Goal: Information Seeking & Learning: Learn about a topic

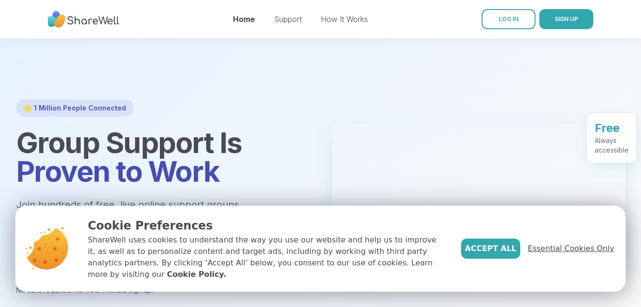
click at [549, 251] on span "Essential Cookies Only" at bounding box center [571, 248] width 86 height 11
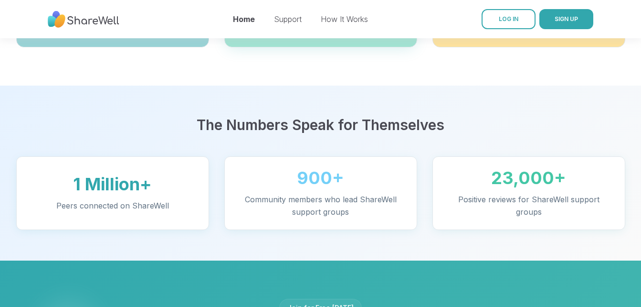
scroll to position [395, 0]
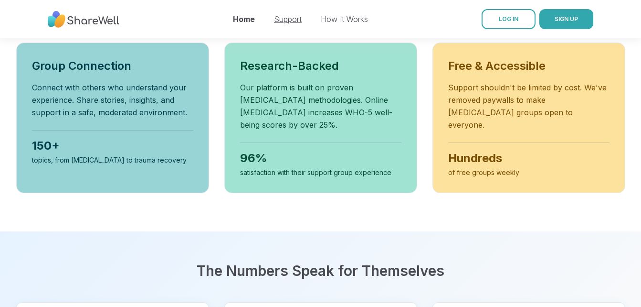
click at [290, 16] on link "Support" at bounding box center [288, 19] width 28 height 10
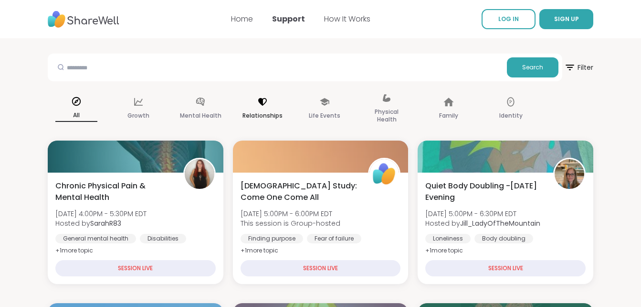
click at [256, 100] on div "Relationships" at bounding box center [262, 109] width 57 height 48
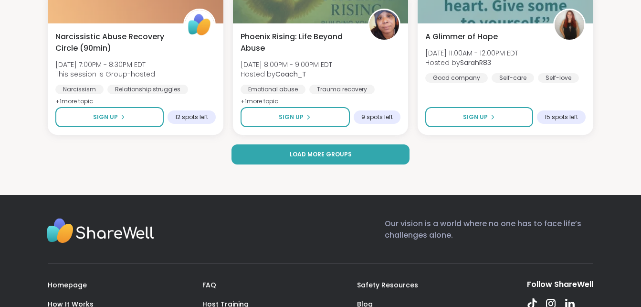
scroll to position [1958, 0]
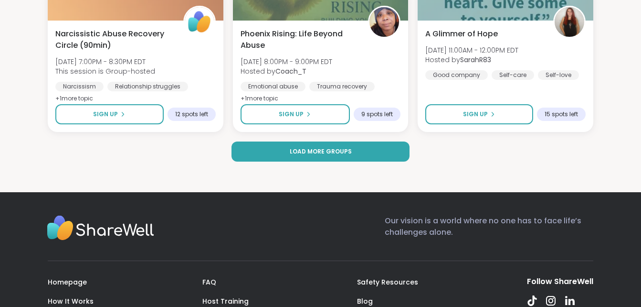
click at [378, 156] on button "Load more groups" at bounding box center [321, 151] width 178 height 20
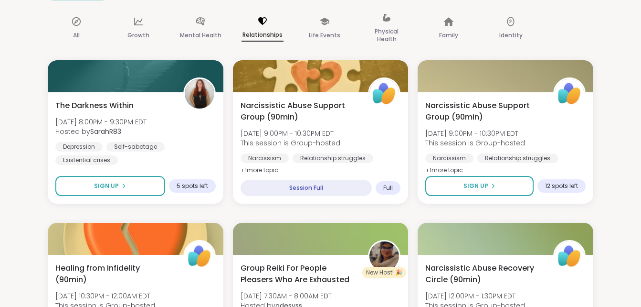
scroll to position [0, 0]
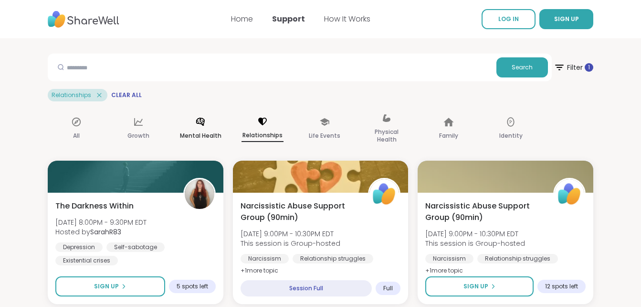
click at [198, 128] on div "Mental Health" at bounding box center [200, 129] width 57 height 48
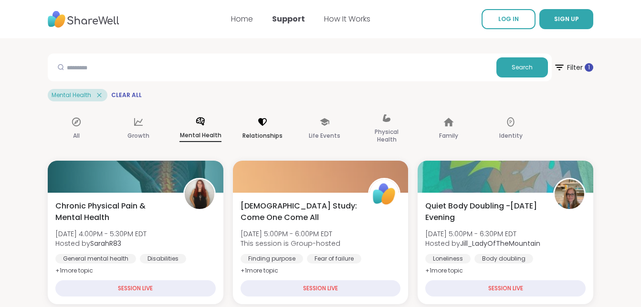
click at [259, 119] on icon at bounding box center [262, 122] width 9 height 8
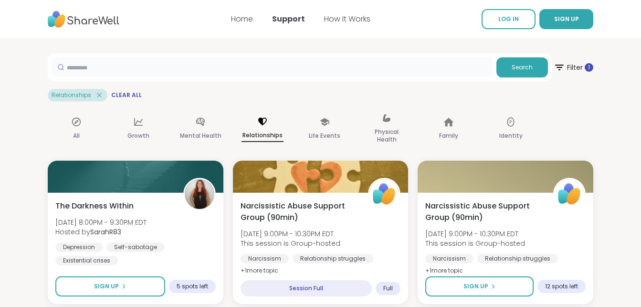
click at [289, 72] on input "text" at bounding box center [272, 66] width 441 height 19
type input "*"
click at [523, 62] on button "Search" at bounding box center [523, 67] width 52 height 20
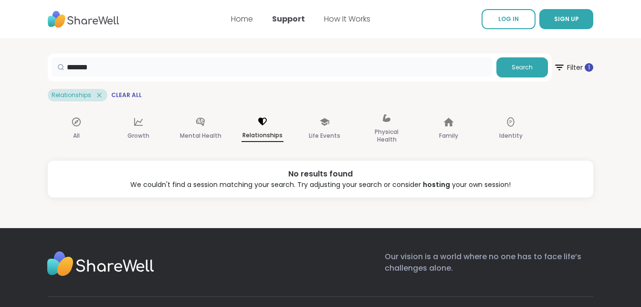
drag, startPoint x: 153, startPoint y: 67, endPoint x: 0, endPoint y: 77, distance: 153.2
click at [0, 96] on html "Support How It Works Sign Up Log In Home Support How It Works LOG IN SIGN UP **…" at bounding box center [320, 213] width 641 height 427
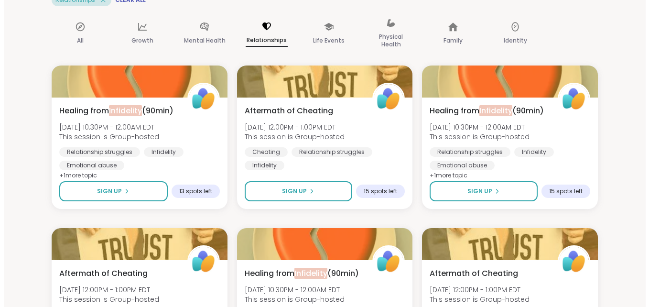
scroll to position [96, 0]
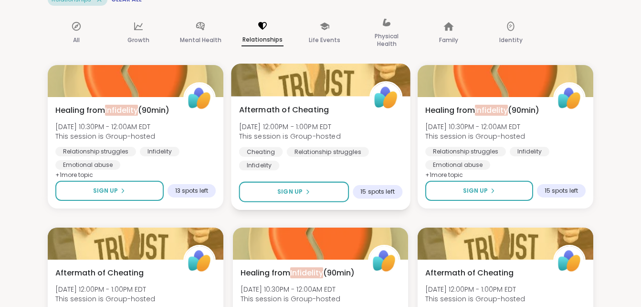
click at [288, 122] on span "[DATE] 12:00PM - 1:00PM EDT" at bounding box center [290, 126] width 102 height 10
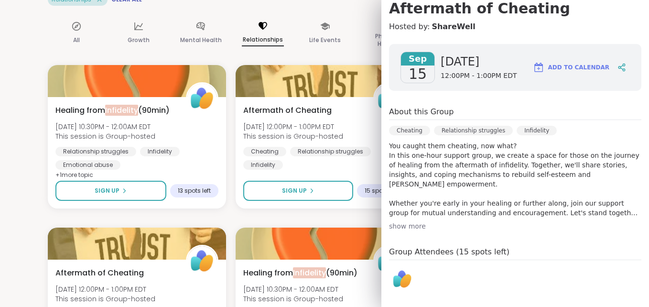
click at [412, 226] on div "show more" at bounding box center [515, 226] width 252 height 10
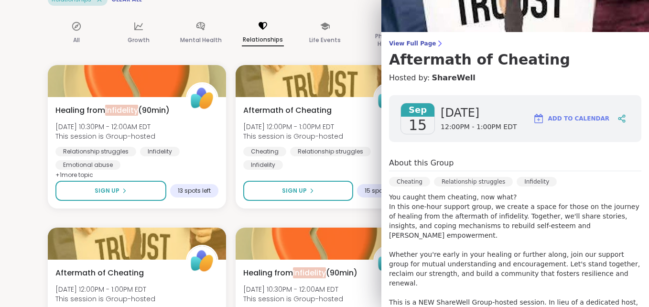
scroll to position [0, 0]
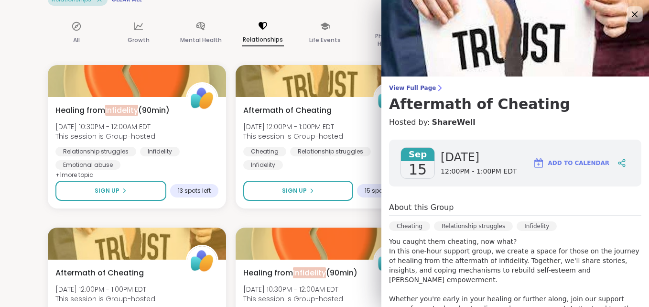
click at [631, 12] on icon at bounding box center [634, 14] width 6 height 6
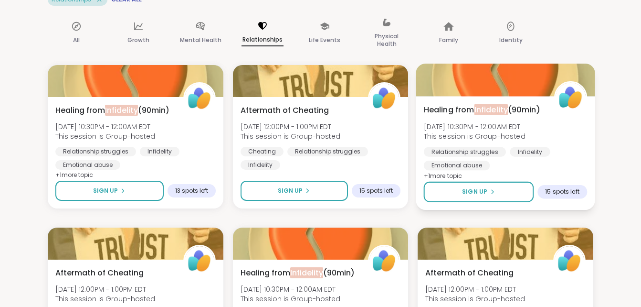
click at [481, 130] on div "Healing from Infidelity (90min) [DATE] 10:30PM - 12:00AM EDT This session is Gr…" at bounding box center [505, 137] width 163 height 66
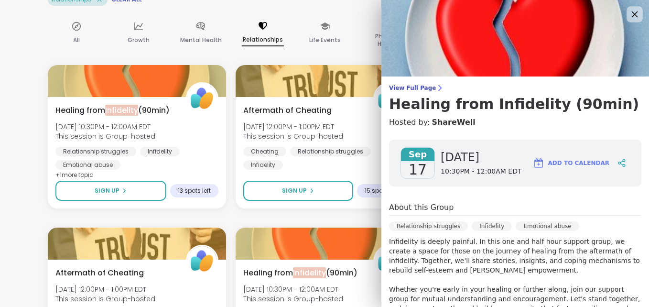
click at [628, 18] on icon at bounding box center [634, 14] width 12 height 12
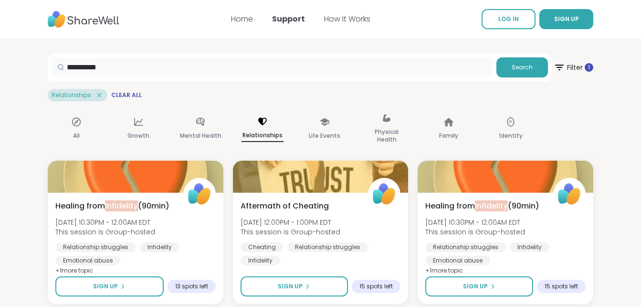
drag, startPoint x: 186, startPoint y: 66, endPoint x: 0, endPoint y: 0, distance: 197.4
type input "********"
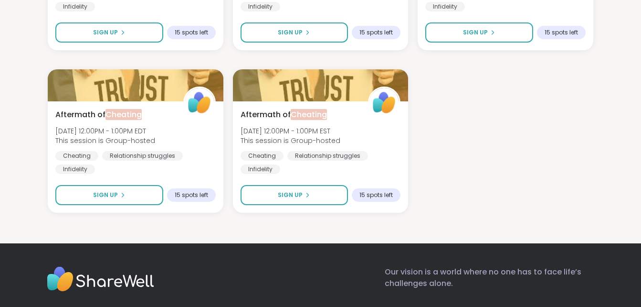
scroll to position [430, 0]
